Goal: Information Seeking & Learning: Learn about a topic

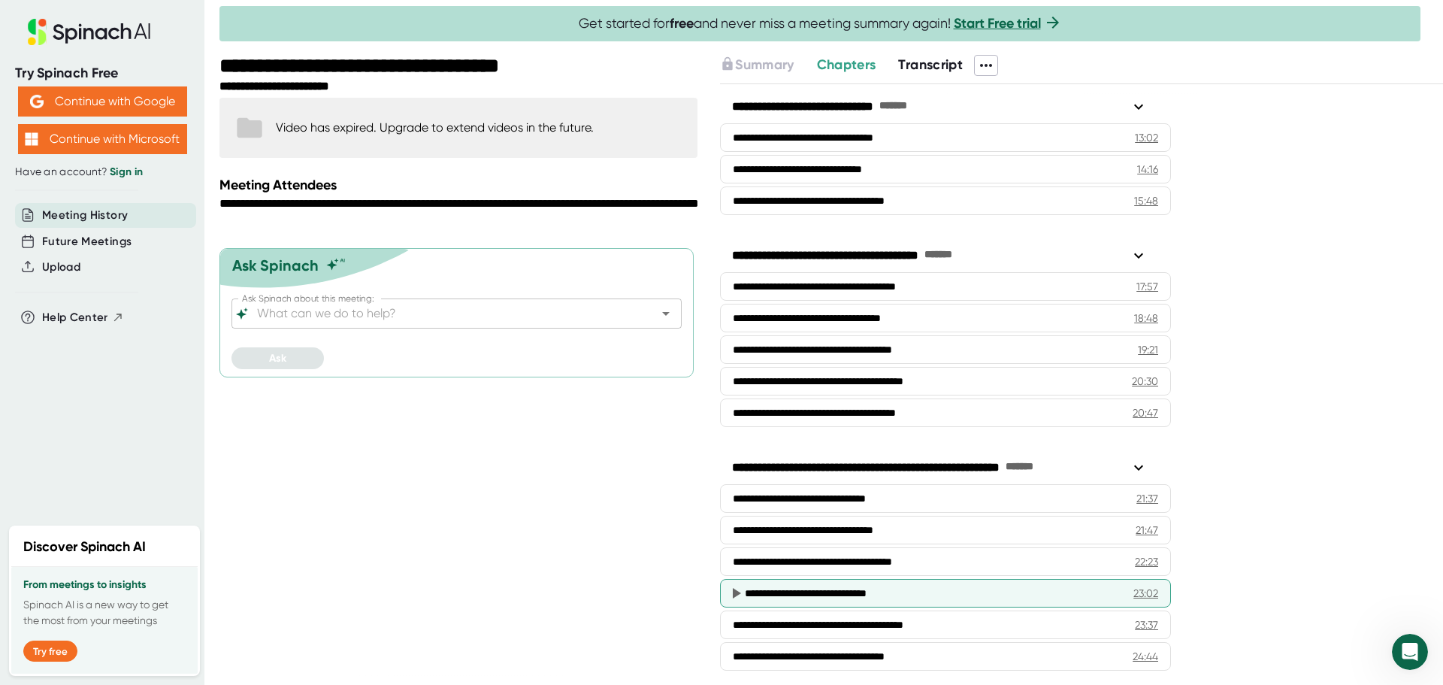
scroll to position [451, 0]
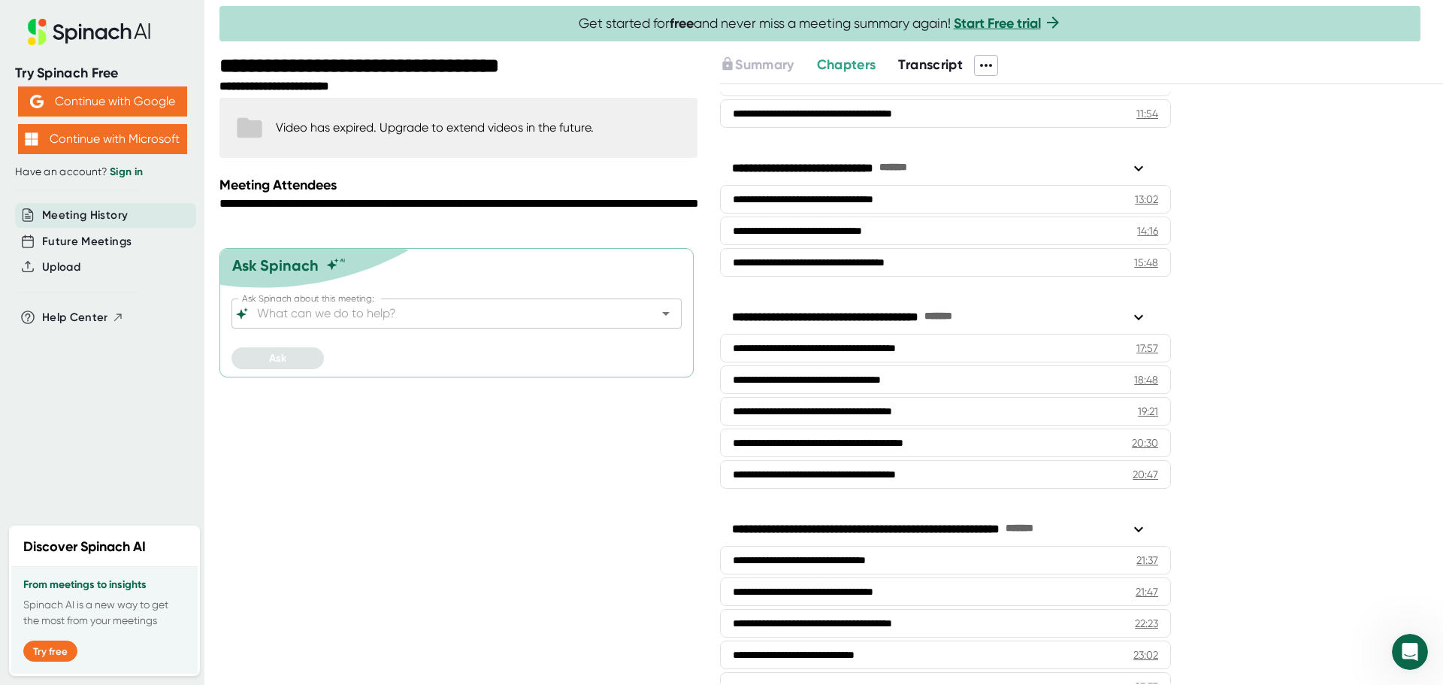
click at [988, 62] on icon at bounding box center [986, 65] width 18 height 18
drag, startPoint x: 557, startPoint y: 551, endPoint x: 444, endPoint y: 545, distance: 112.9
click at [555, 551] on div at bounding box center [721, 342] width 1443 height 685
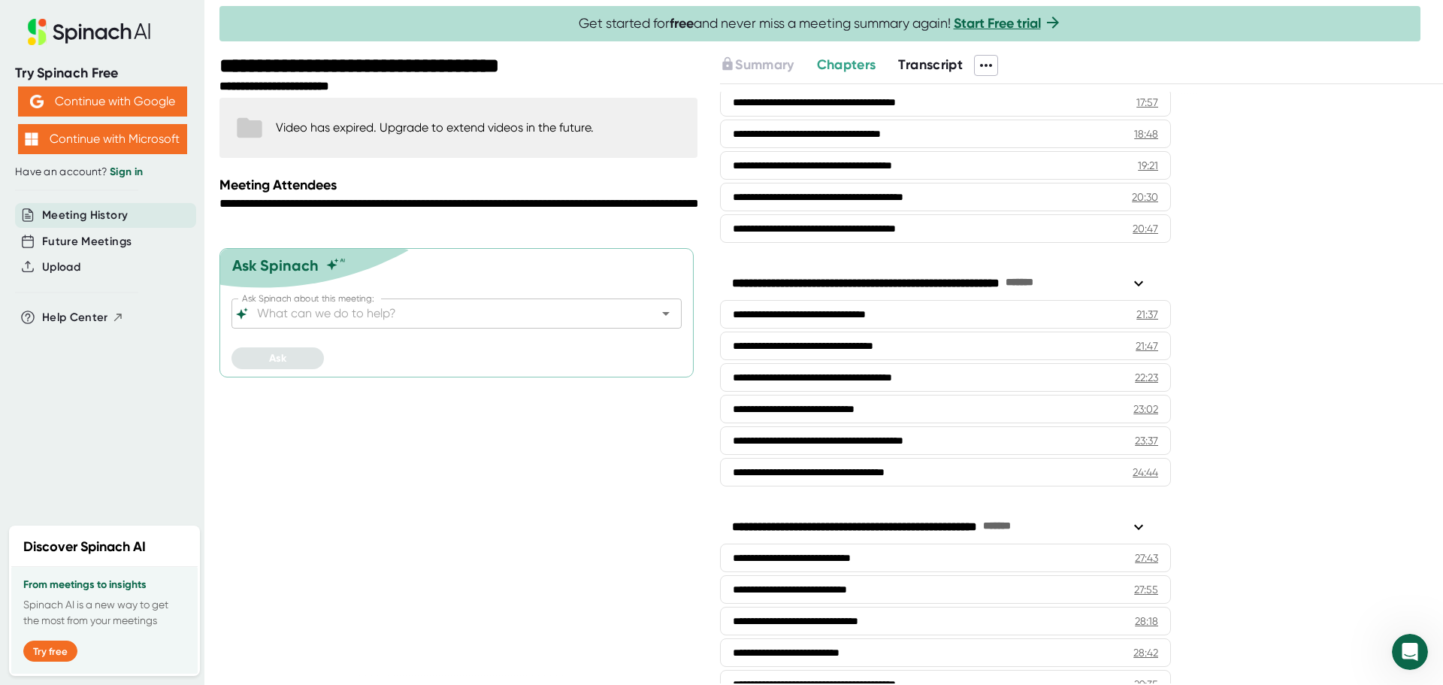
scroll to position [688, 0]
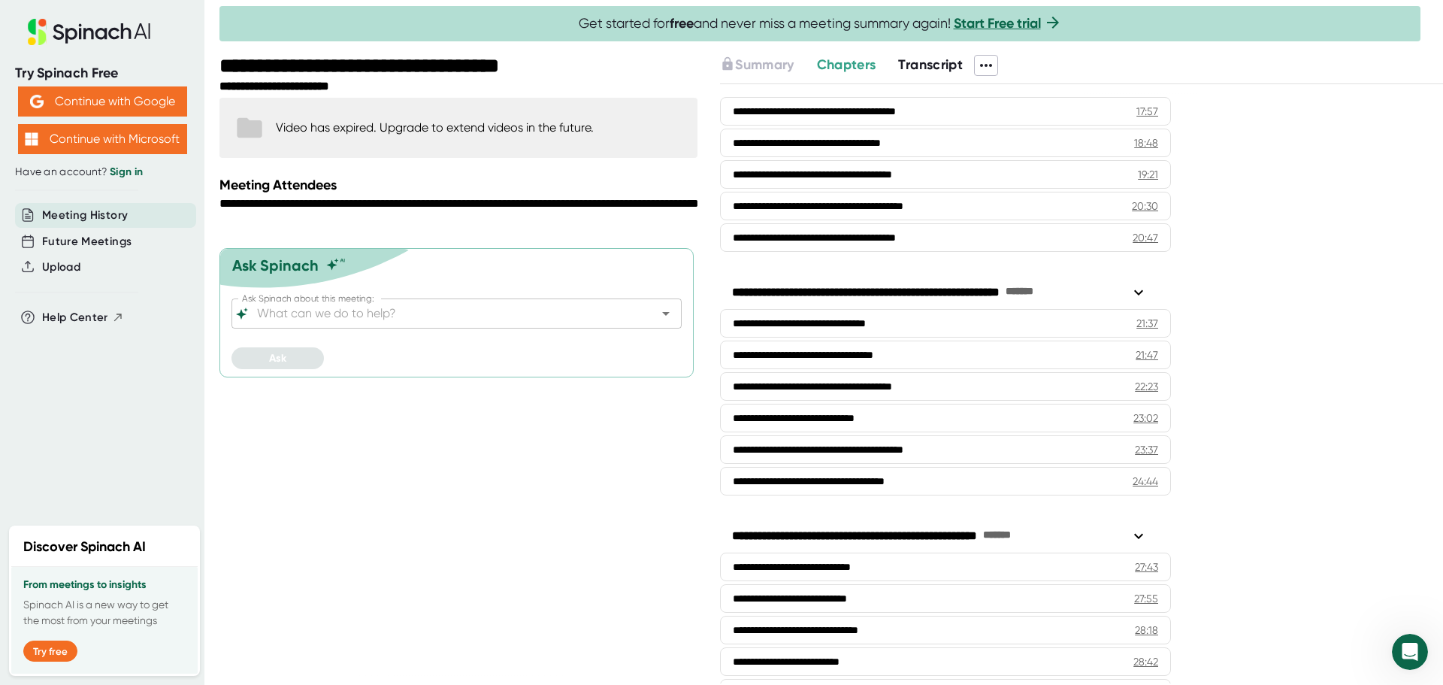
click at [988, 61] on icon at bounding box center [986, 65] width 18 height 18
click at [1003, 118] on div "Copy Transcript" at bounding box center [1035, 120] width 91 height 15
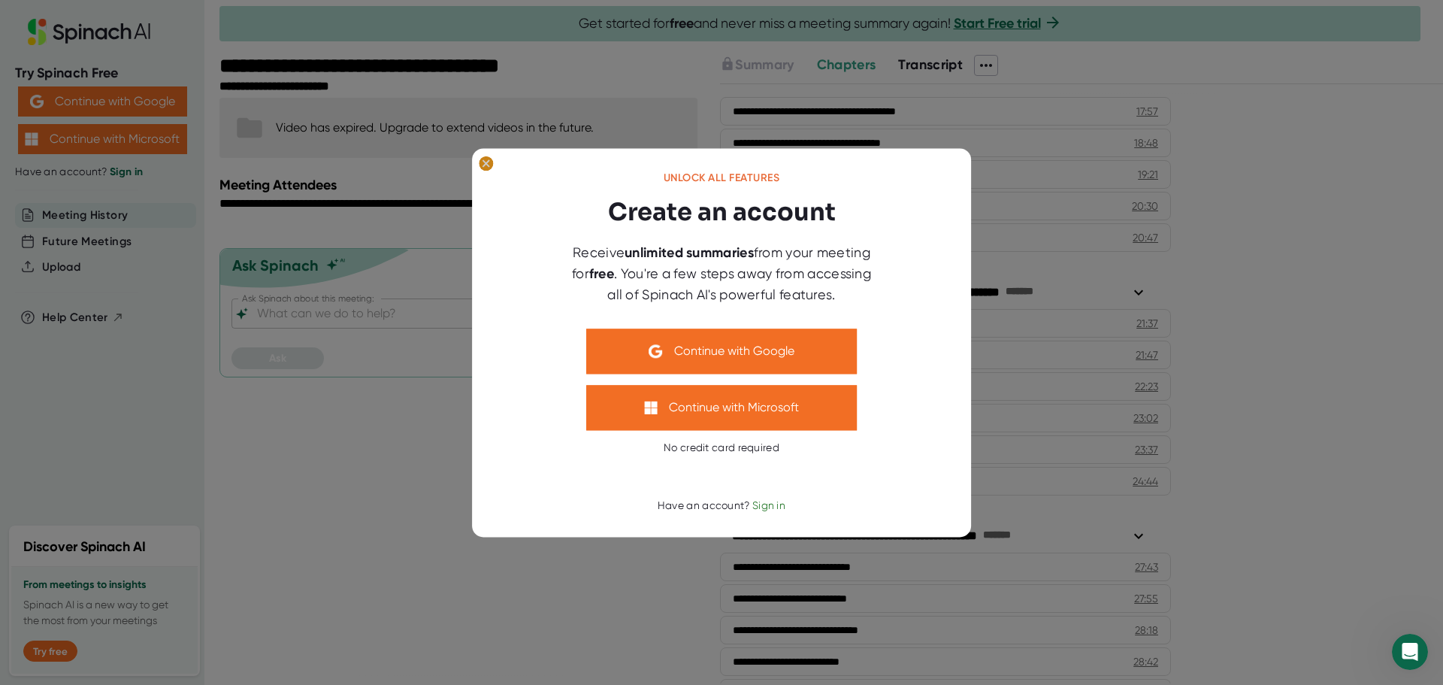
click at [487, 162] on icon at bounding box center [485, 162] width 7 height 7
